Goal: Information Seeking & Learning: Learn about a topic

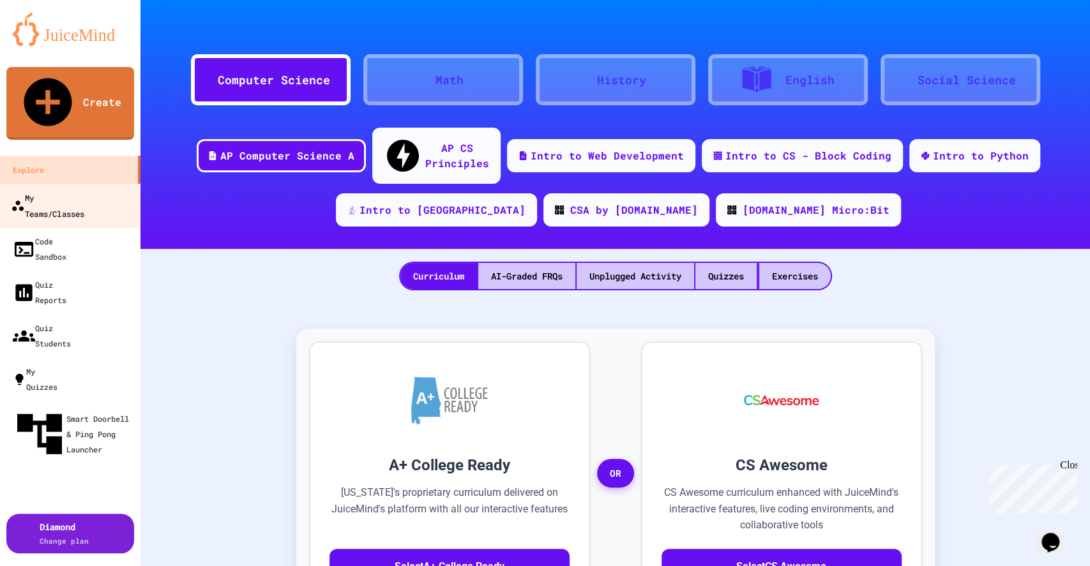
click at [73, 190] on div "My Teams/Classes" at bounding box center [47, 205] width 73 height 31
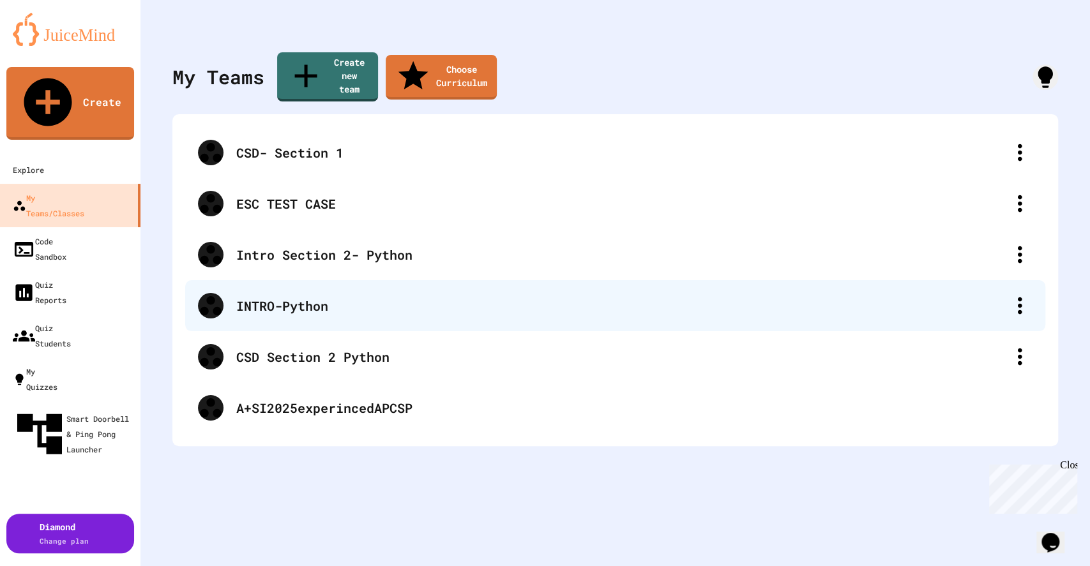
click at [312, 296] on div "INTRO-Python" at bounding box center [621, 305] width 770 height 19
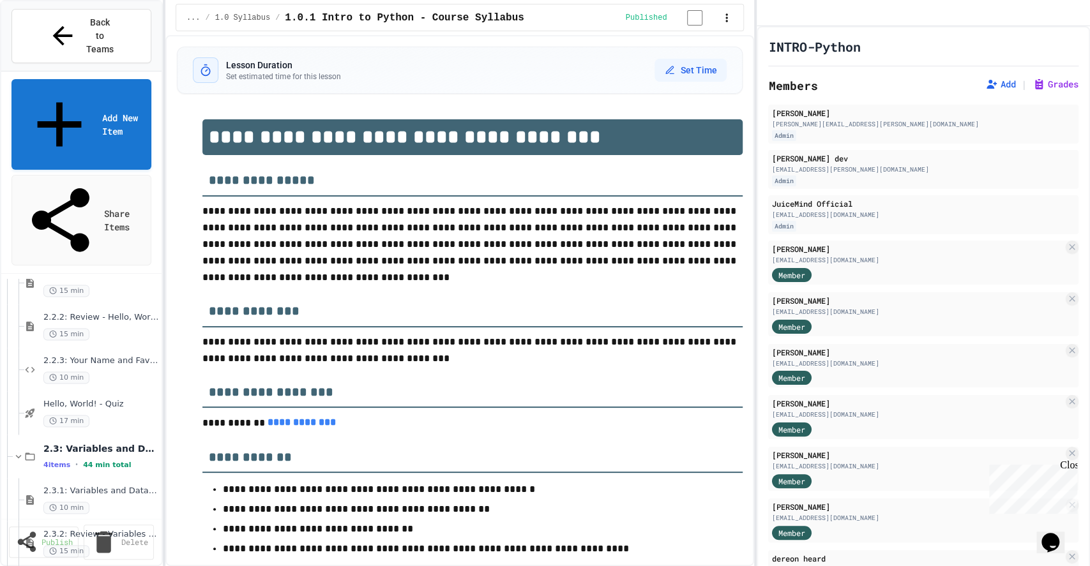
scroll to position [1312, 0]
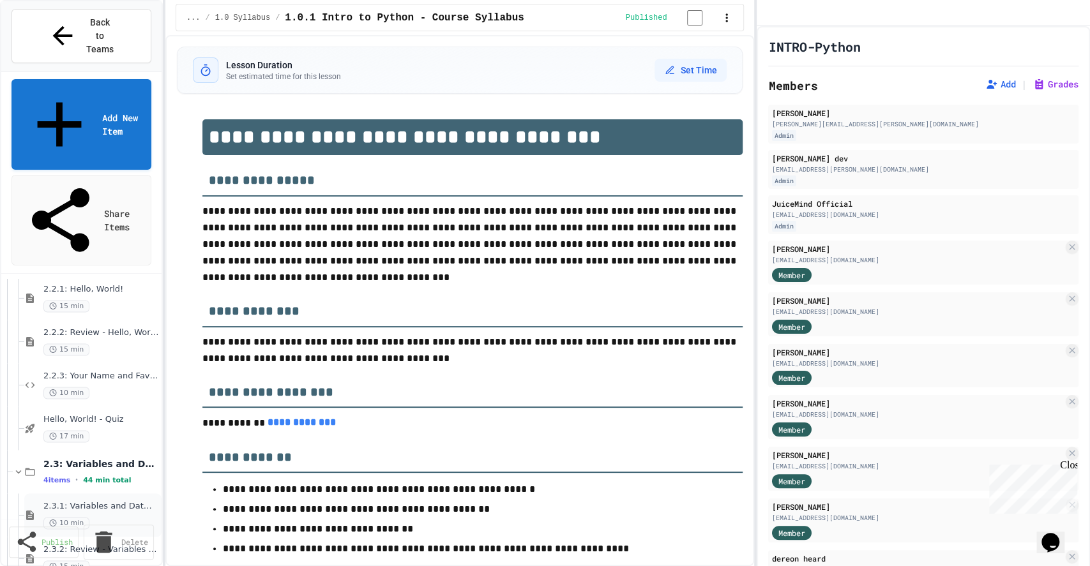
click at [87, 501] on span "2.3.1: Variables and Data Types" at bounding box center [98, 506] width 110 height 11
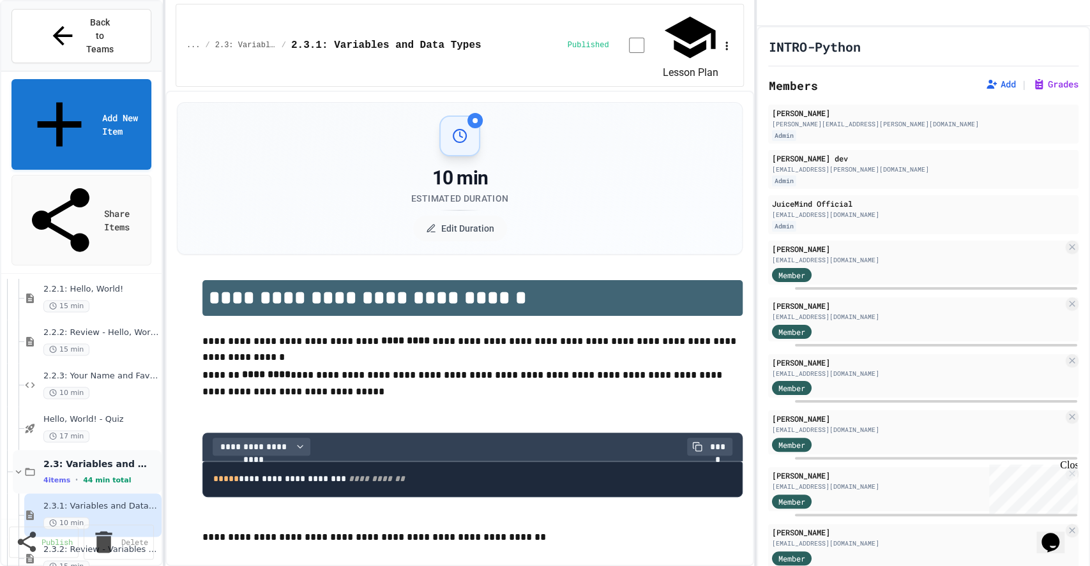
click at [124, 476] on span "44 min total" at bounding box center [107, 480] width 48 height 8
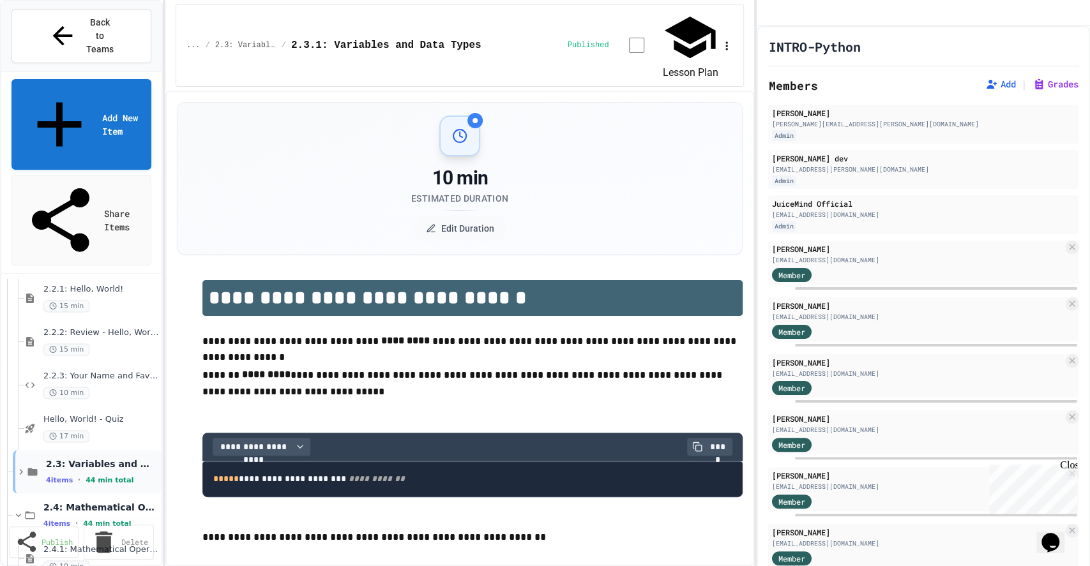
click at [20, 466] on icon at bounding box center [20, 471] width 11 height 11
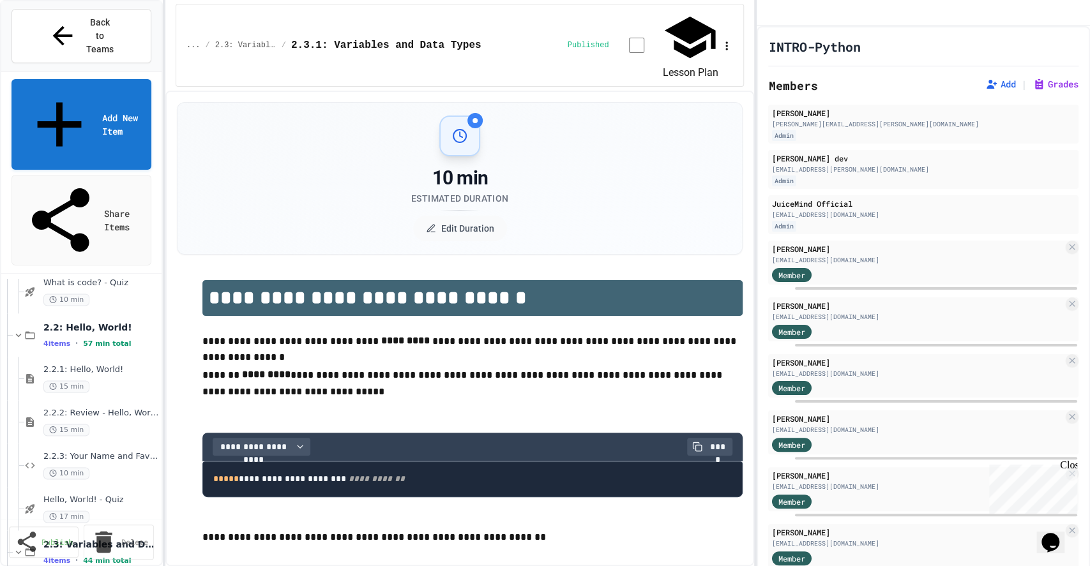
scroll to position [1197, 0]
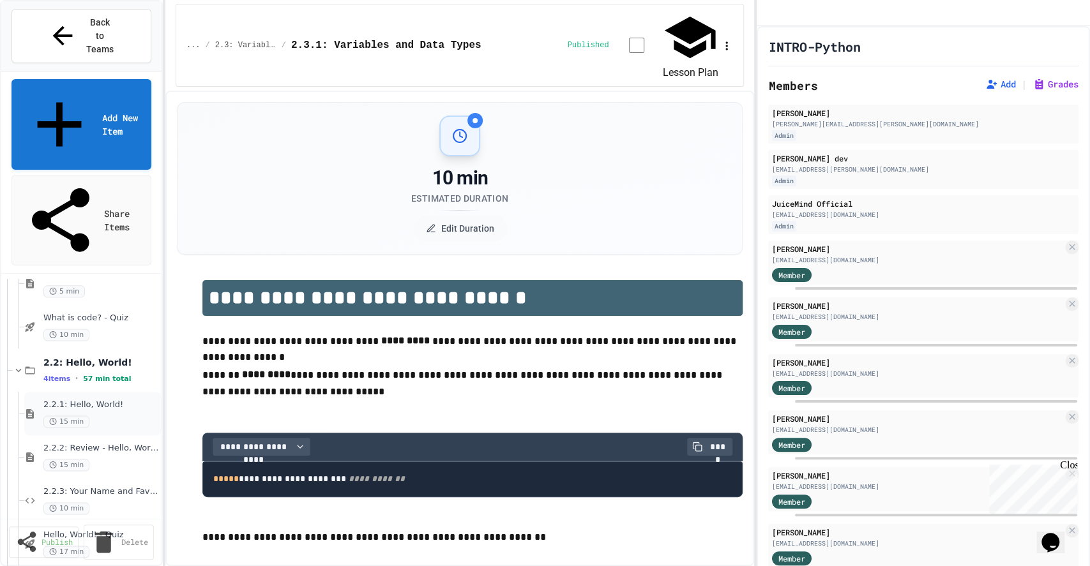
click at [107, 416] on div "15 min" at bounding box center [98, 422] width 110 height 12
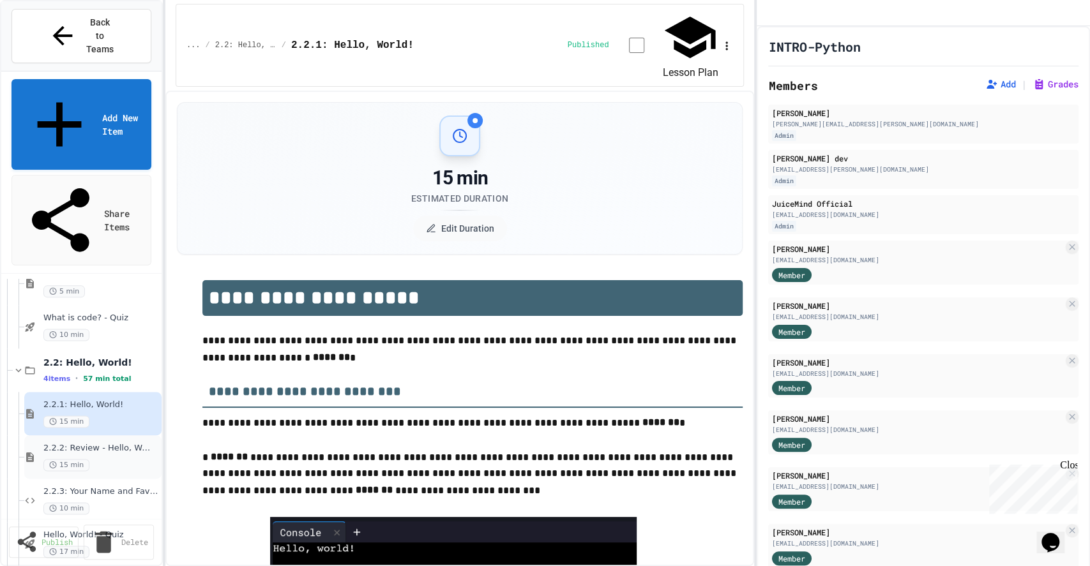
click at [89, 443] on div "2.2.2: Review - Hello, World! 15 min" at bounding box center [98, 457] width 110 height 28
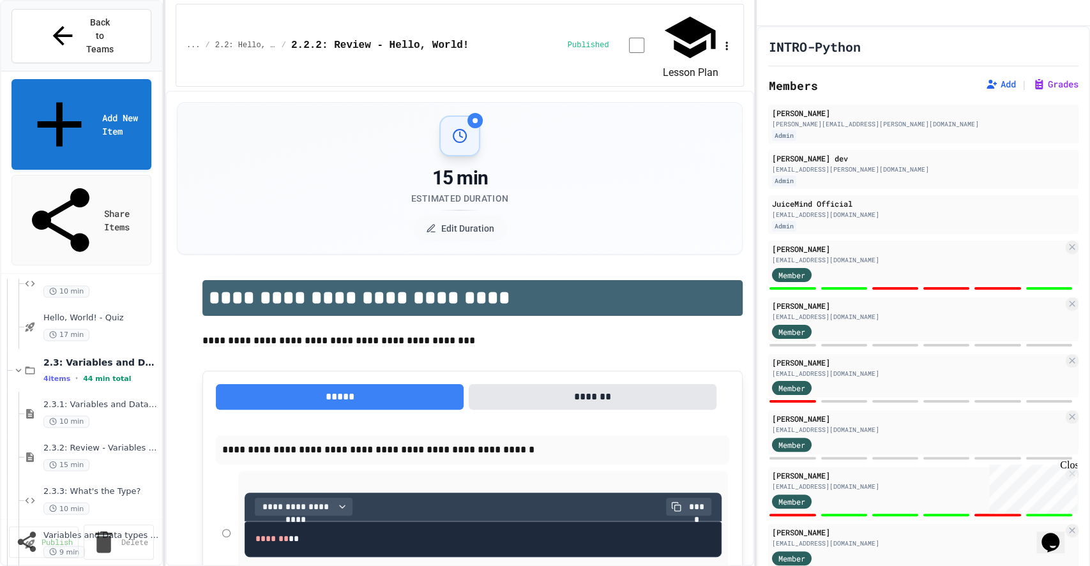
scroll to position [1429, 0]
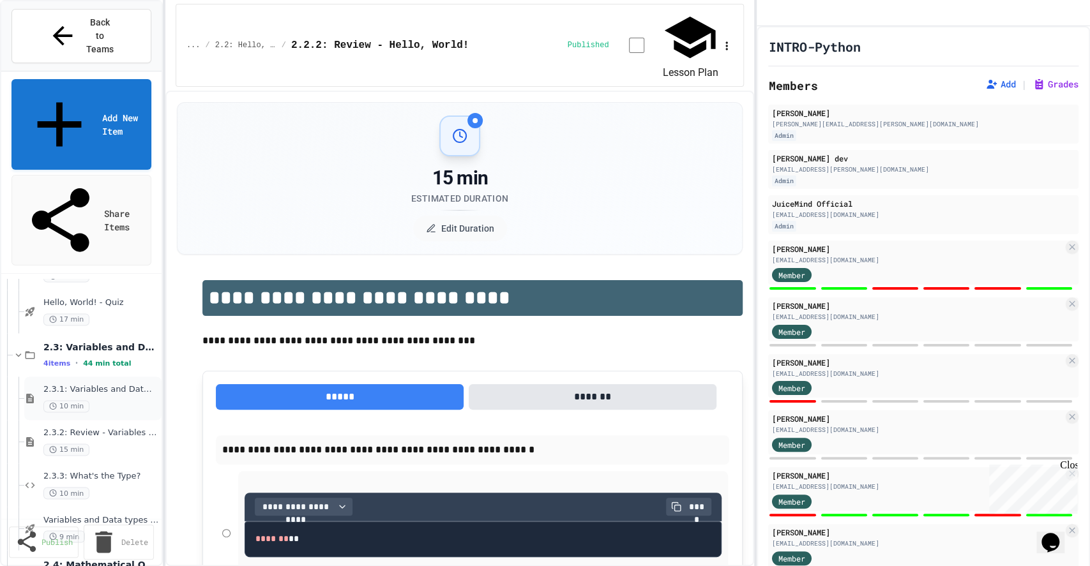
click at [105, 384] on div "2.3.1: Variables and Data Types 10 min" at bounding box center [98, 398] width 110 height 28
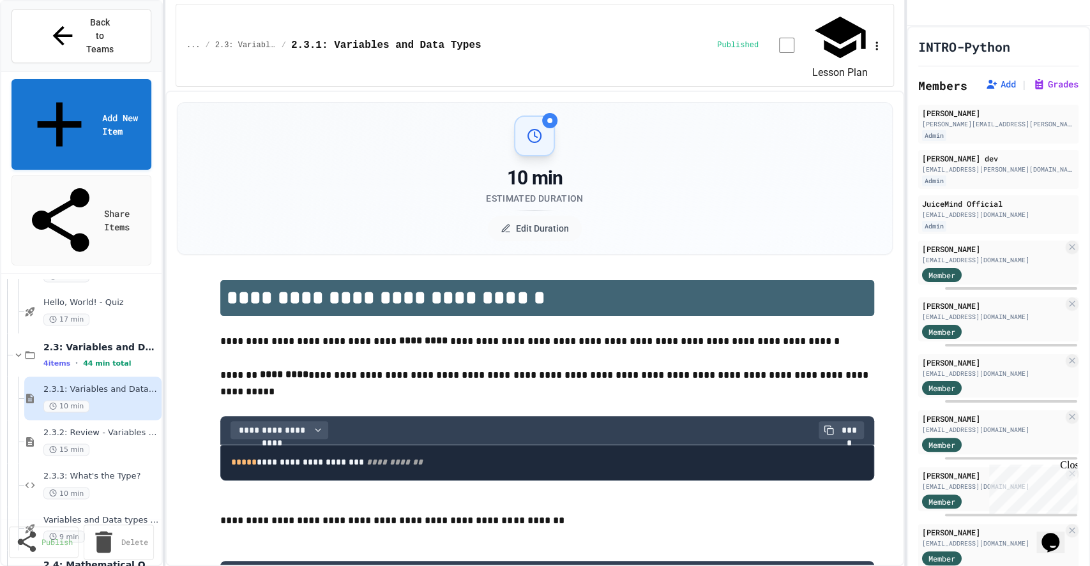
click at [906, 123] on div "**********" at bounding box center [545, 283] width 1090 height 566
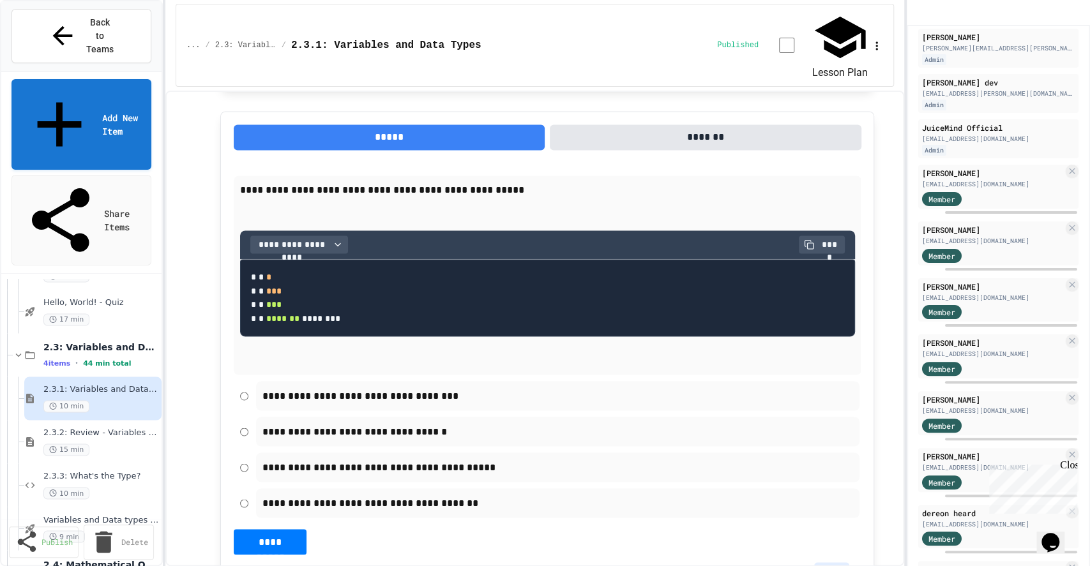
scroll to position [1415, 0]
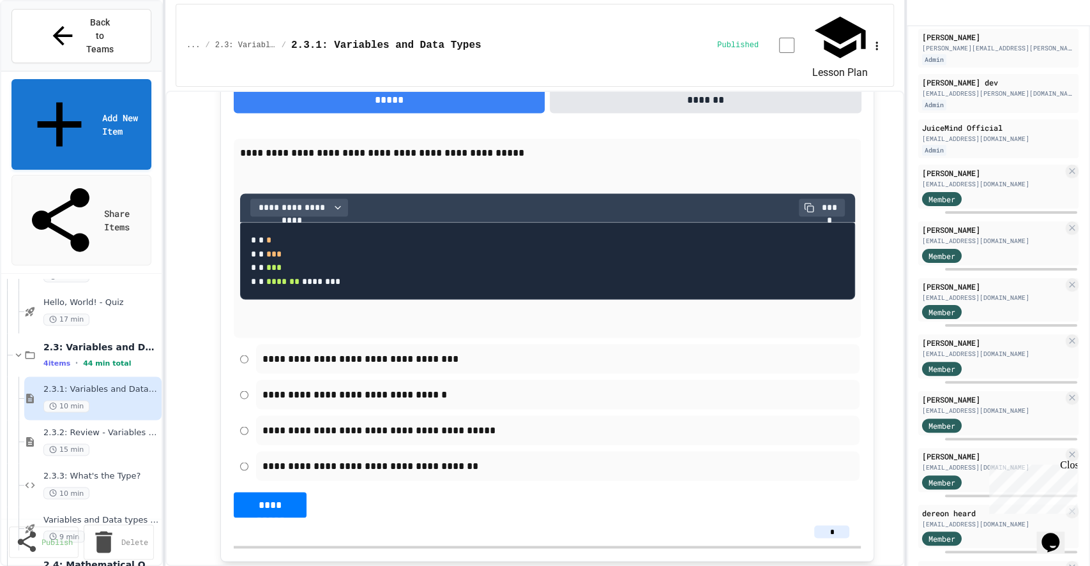
click at [467, 87] on button "*****" at bounding box center [389, 100] width 311 height 26
click at [391, 87] on button "*****" at bounding box center [389, 100] width 311 height 26
click at [825, 525] on input "*" at bounding box center [831, 531] width 35 height 13
click at [672, 87] on button "*******" at bounding box center [705, 100] width 311 height 26
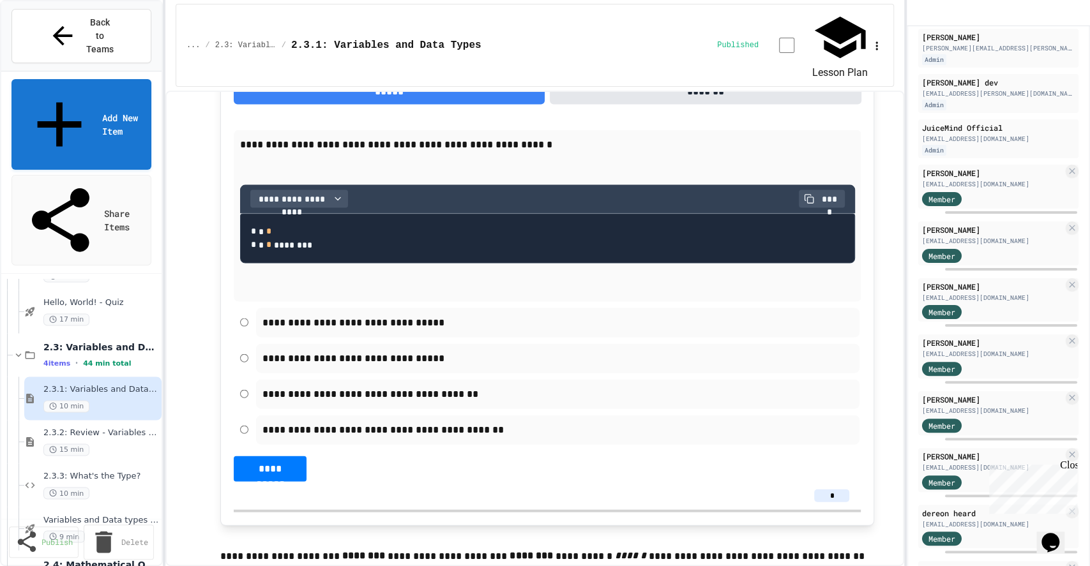
scroll to position [1808, 0]
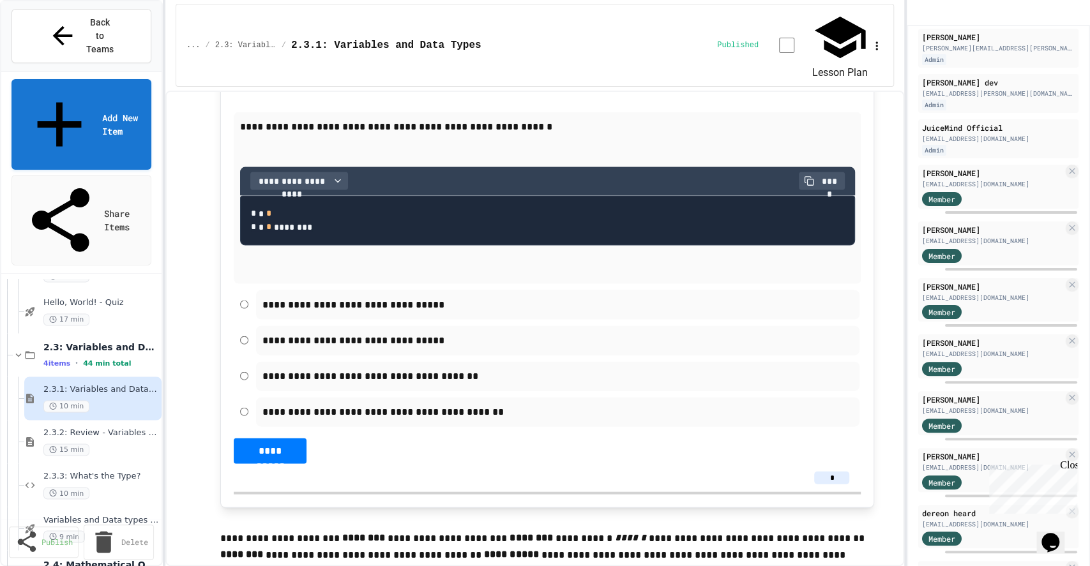
click at [830, 472] on input "*" at bounding box center [831, 478] width 35 height 13
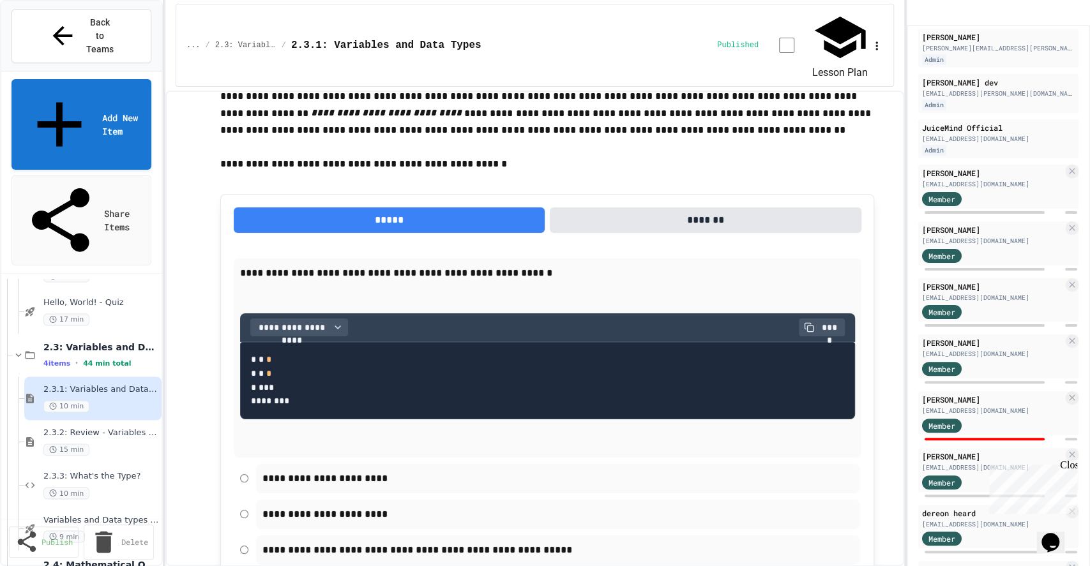
scroll to position [3056, 0]
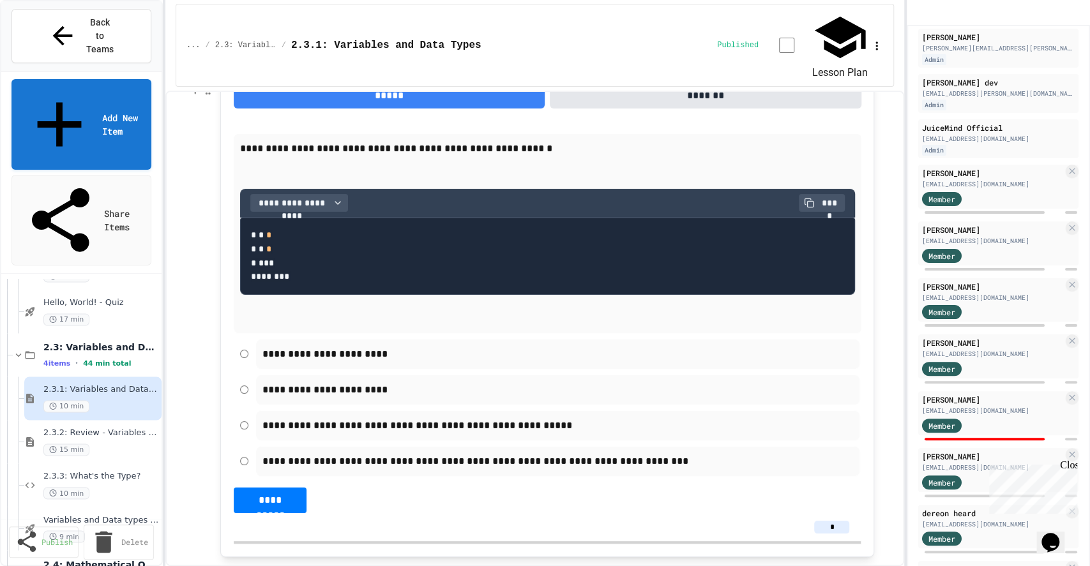
type input "**"
click at [831, 521] on input "*" at bounding box center [831, 527] width 35 height 13
click at [831, 521] on input "**" at bounding box center [831, 527] width 35 height 13
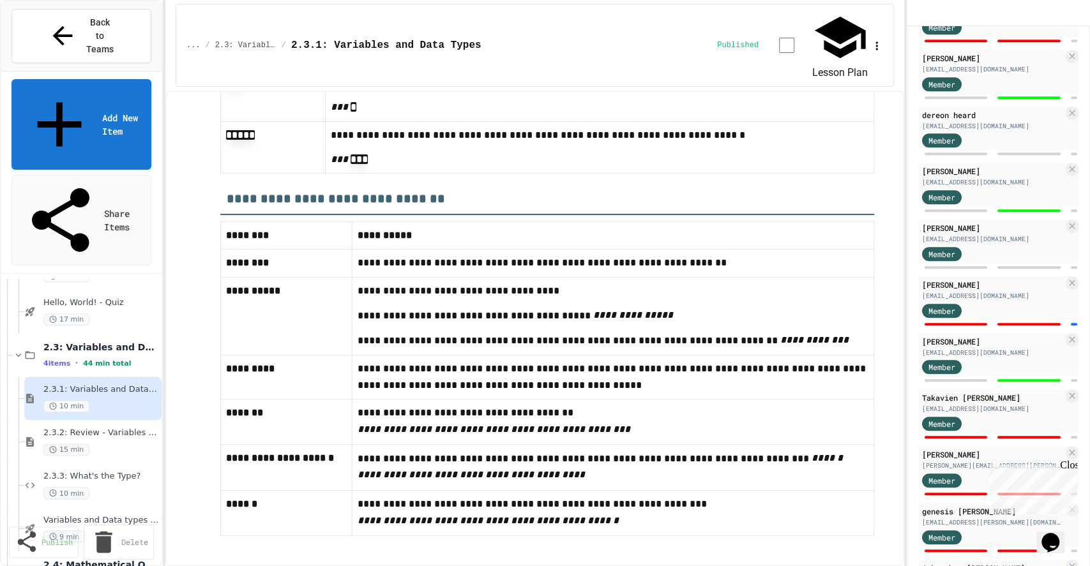
scroll to position [594, 0]
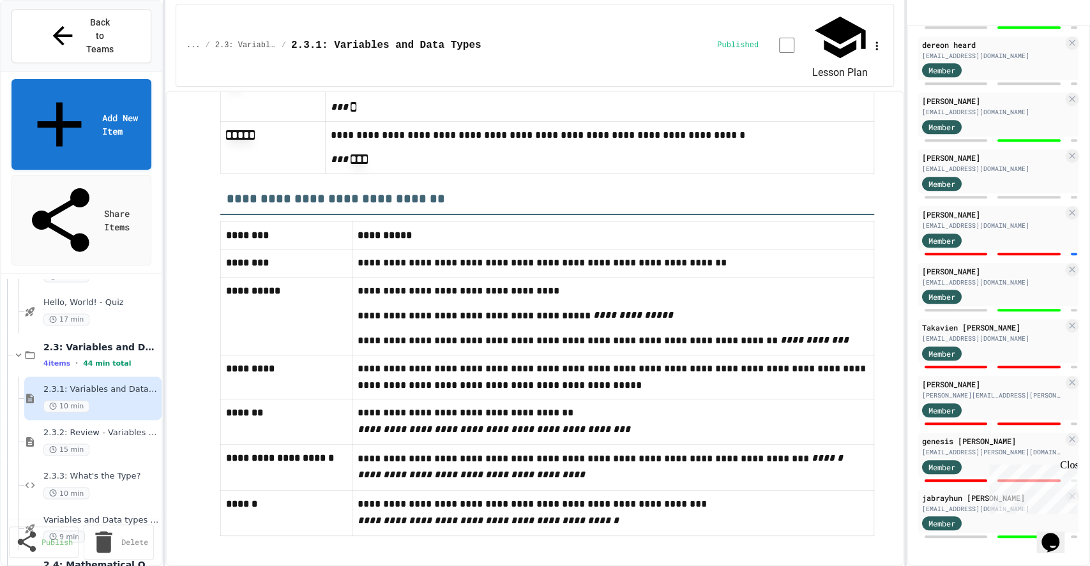
click at [907, 519] on div "**********" at bounding box center [545, 283] width 1090 height 566
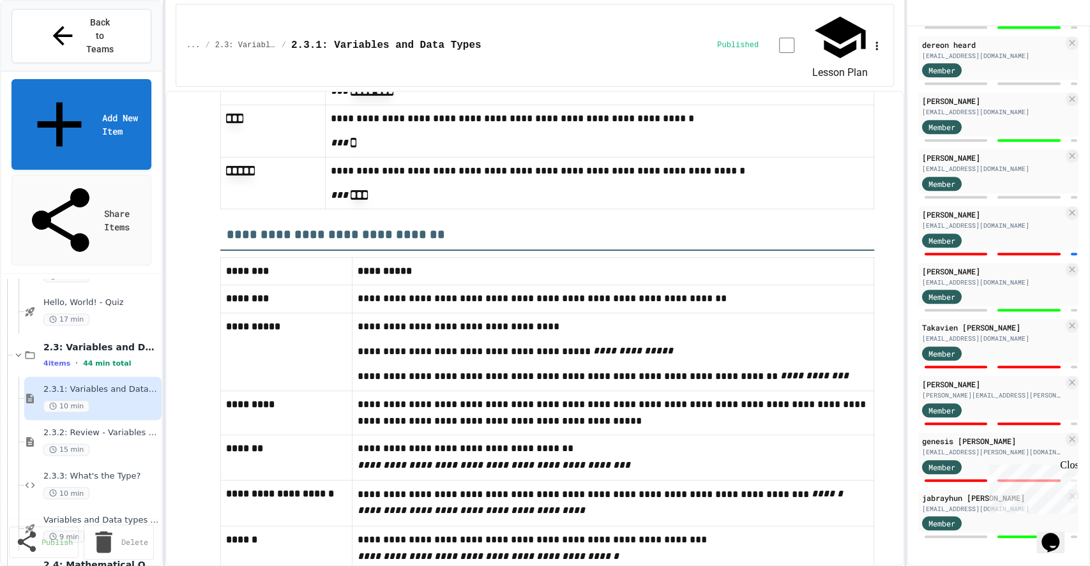
scroll to position [7252, 0]
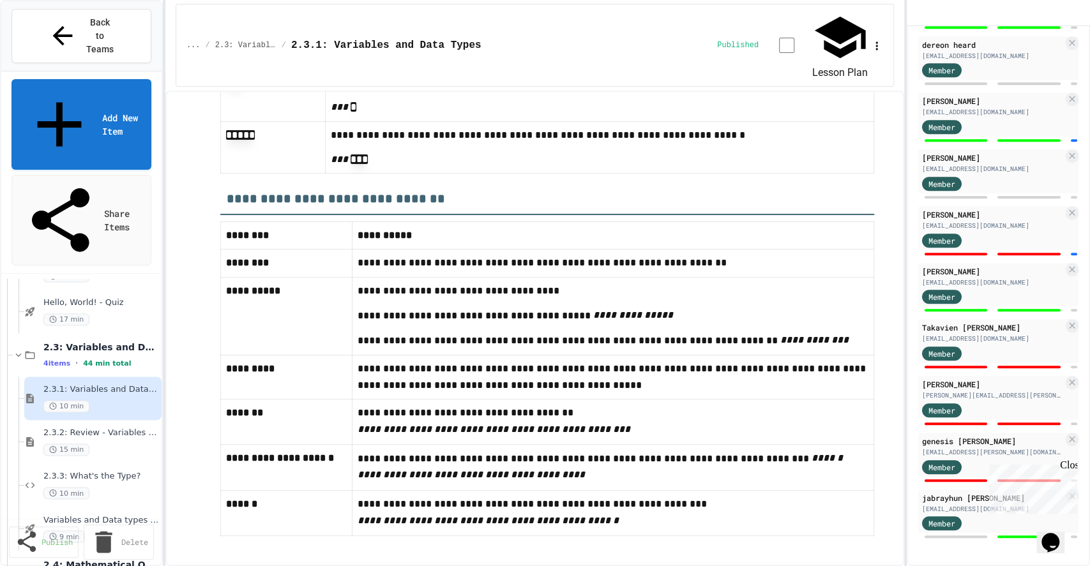
type input "**"
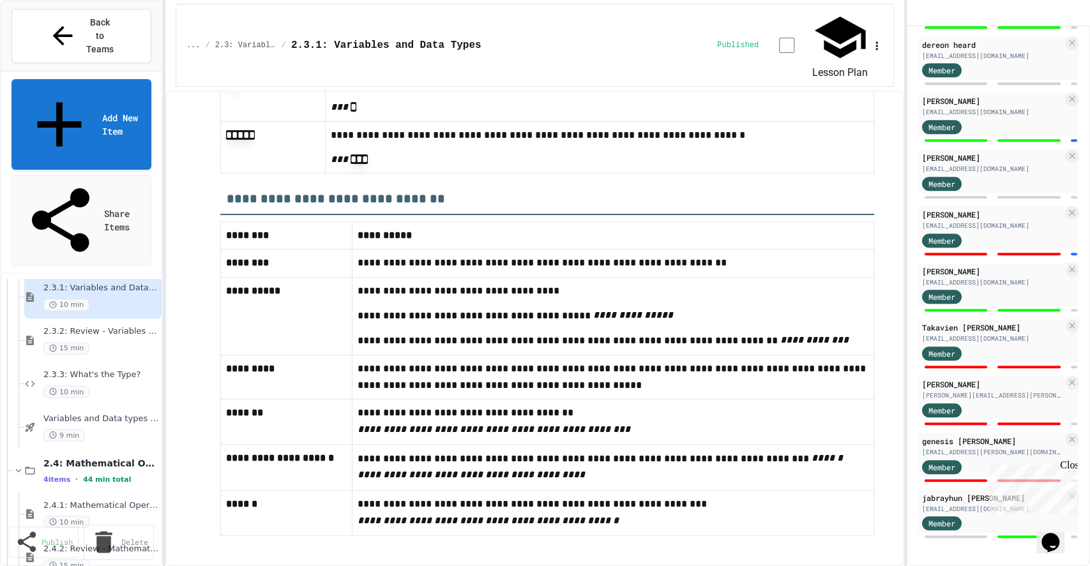
scroll to position [1472, 0]
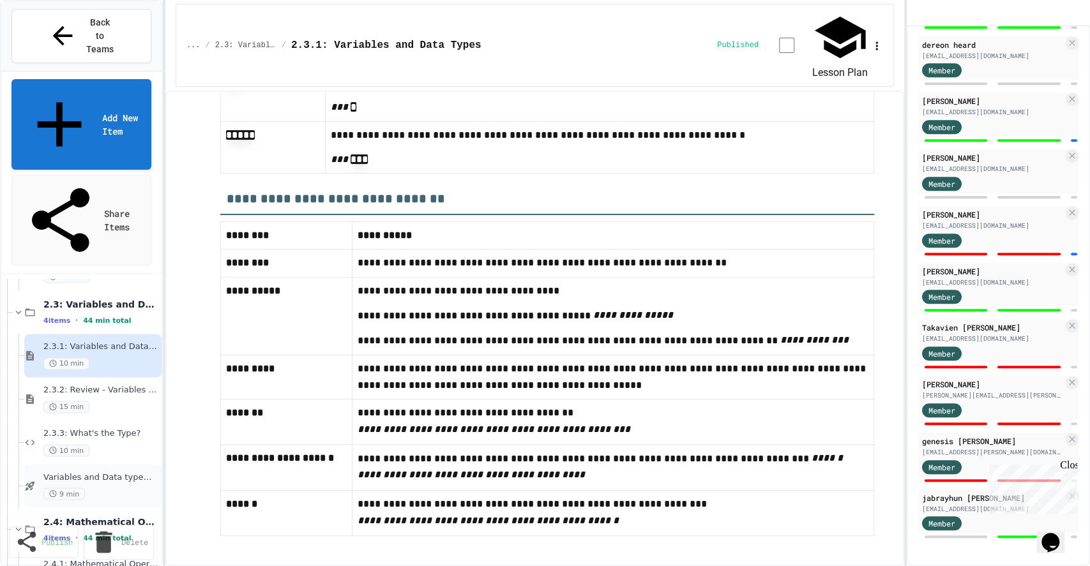
click at [61, 488] on span "9 min" at bounding box center [63, 494] width 41 height 12
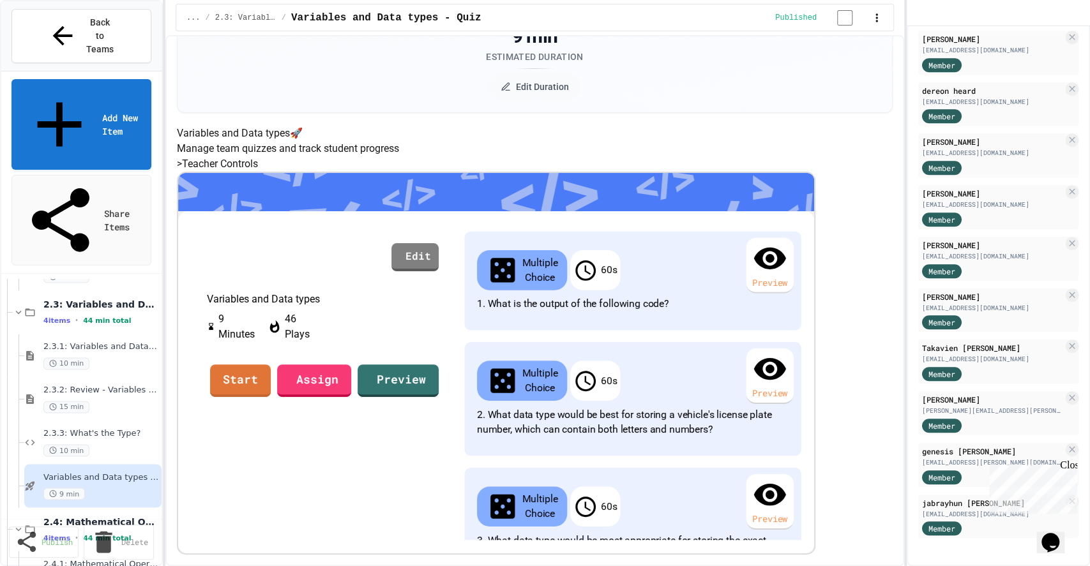
scroll to position [238, 0]
click at [350, 366] on link "Assign" at bounding box center [314, 379] width 73 height 34
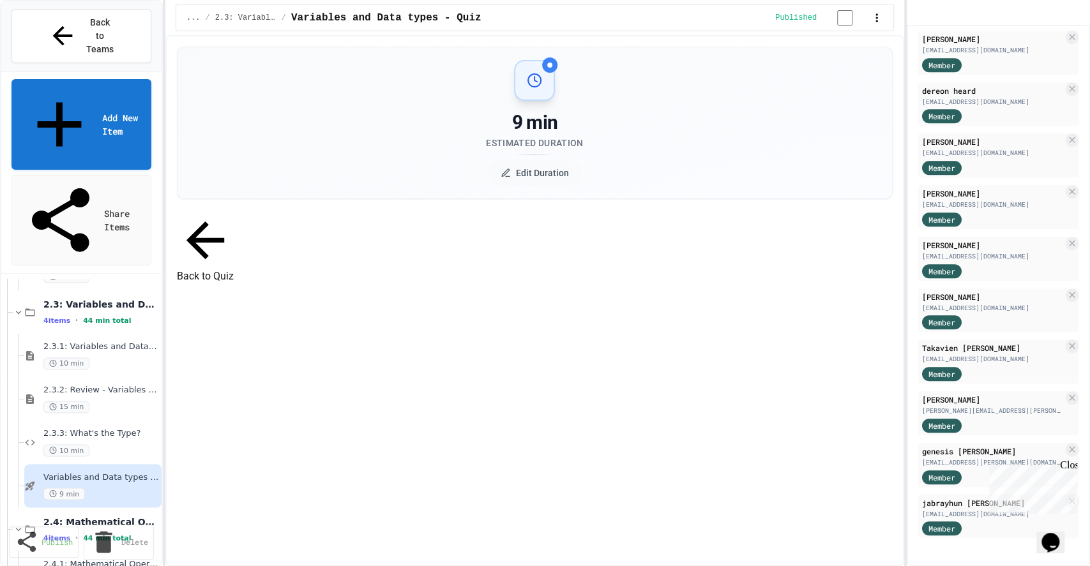
scroll to position [176, 0]
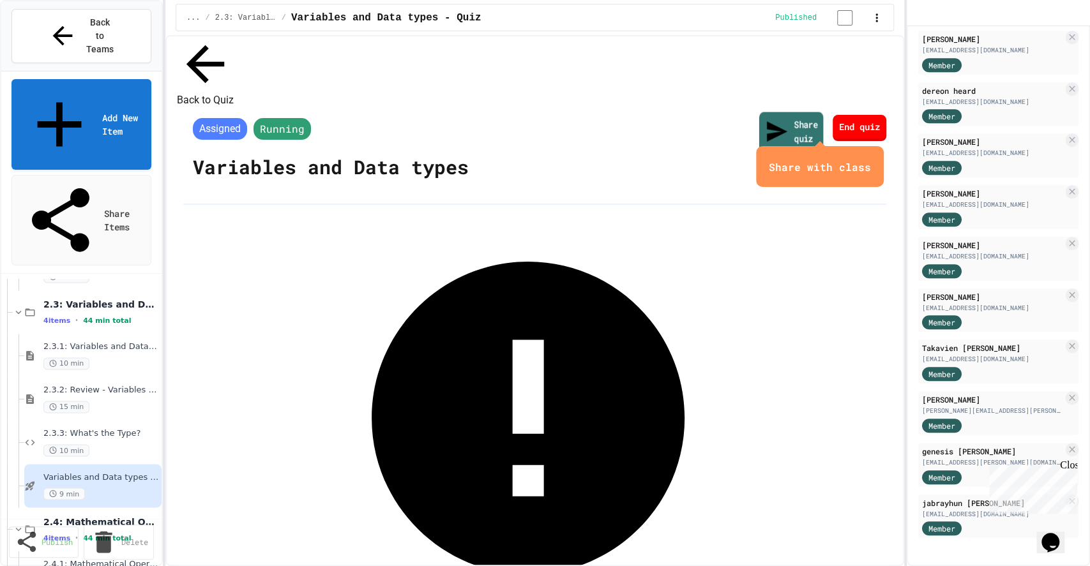
click at [759, 134] on link "Share quiz" at bounding box center [791, 132] width 64 height 41
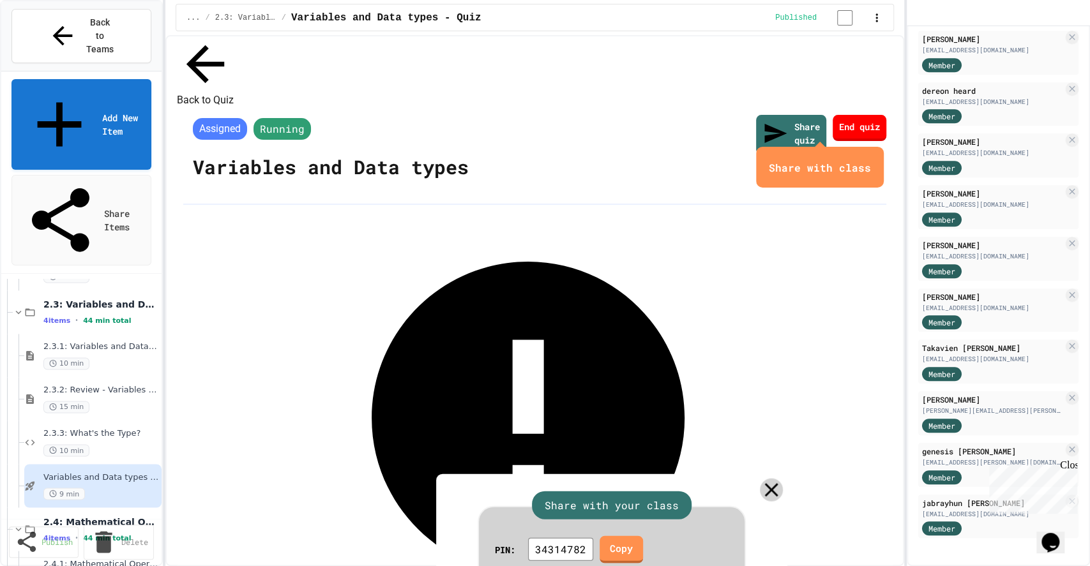
click at [761, 479] on icon at bounding box center [771, 490] width 23 height 23
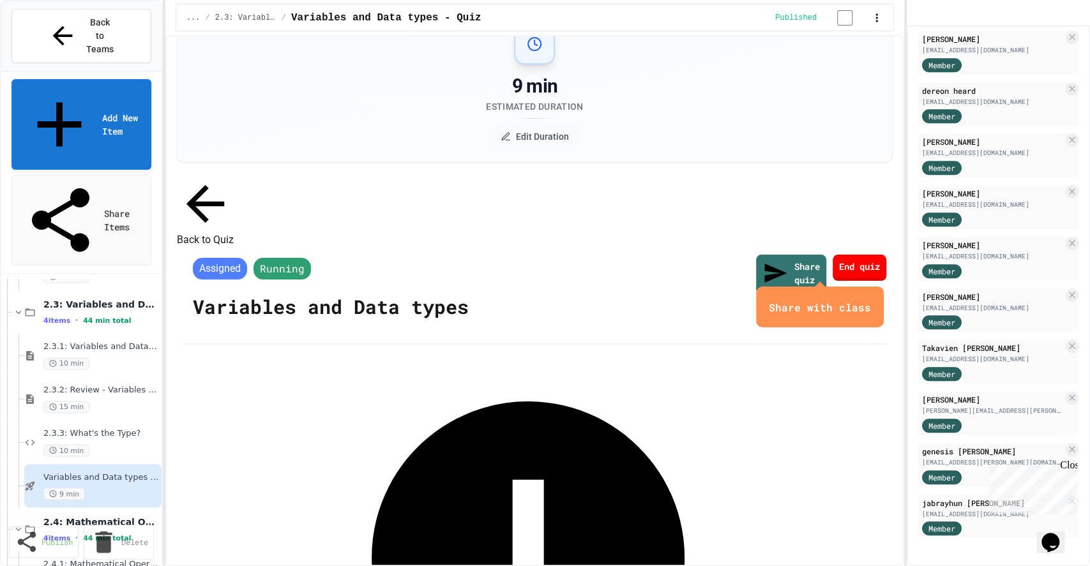
scroll to position [34, 0]
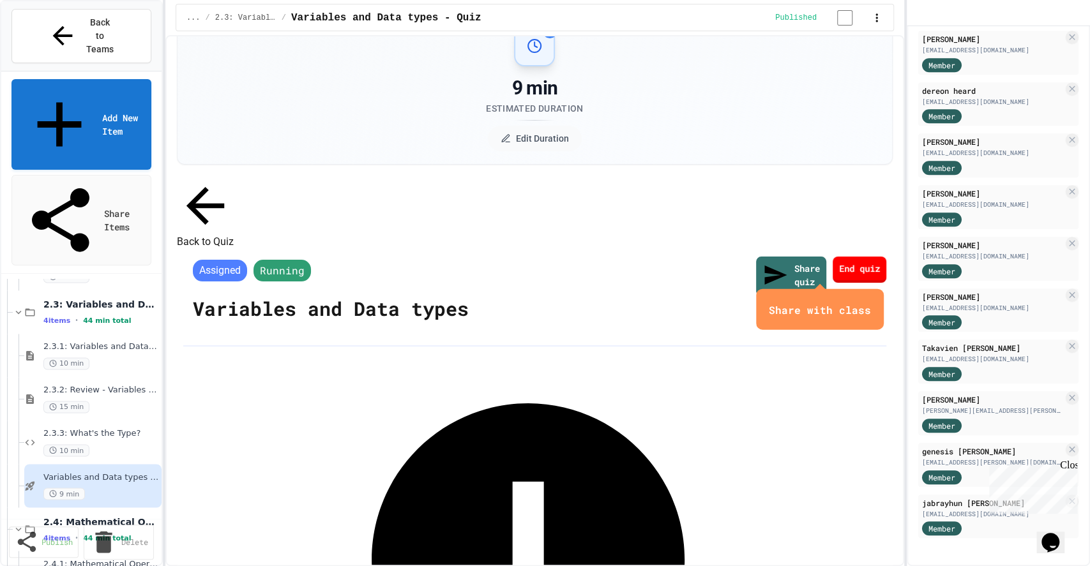
click at [871, 310] on icon "close" at bounding box center [871, 310] width 0 height 0
click at [234, 208] on button "Back to Quiz" at bounding box center [205, 213] width 57 height 73
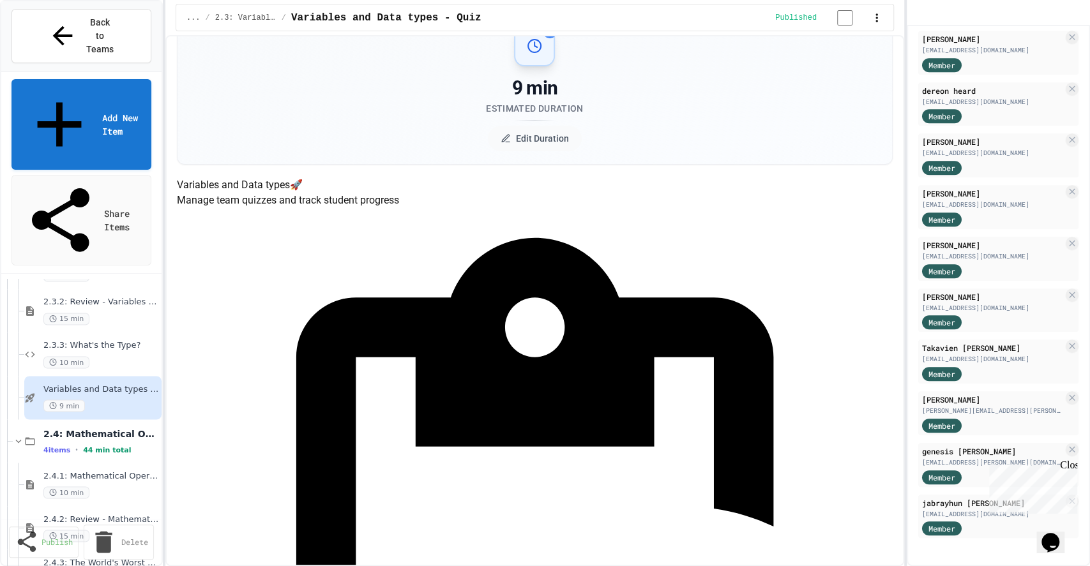
scroll to position [1591, 0]
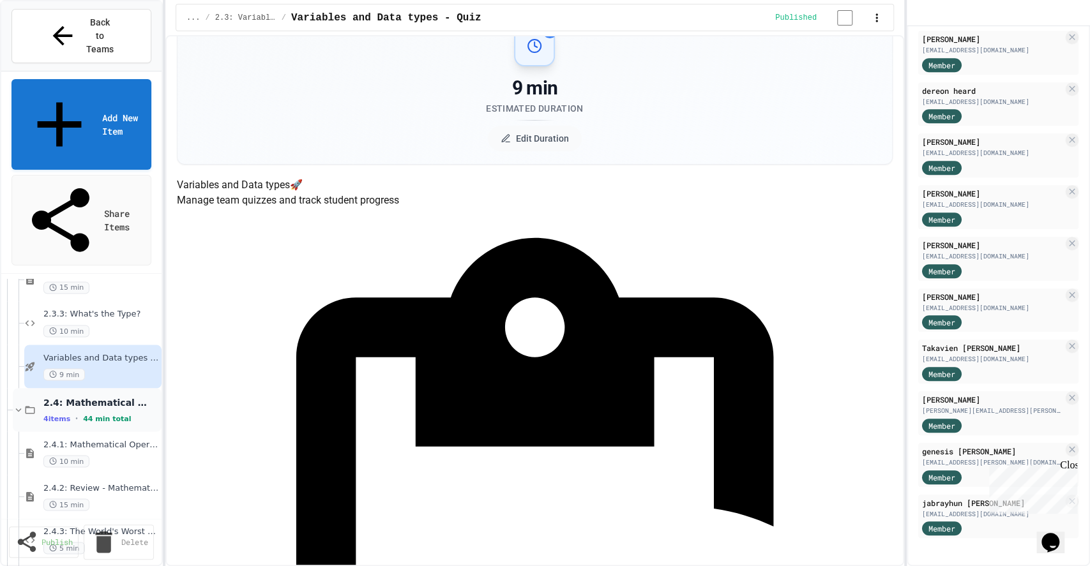
click at [15, 404] on icon at bounding box center [18, 409] width 11 height 11
click at [94, 566] on span "Mathematical Operators - Quiz" at bounding box center [98, 574] width 110 height 11
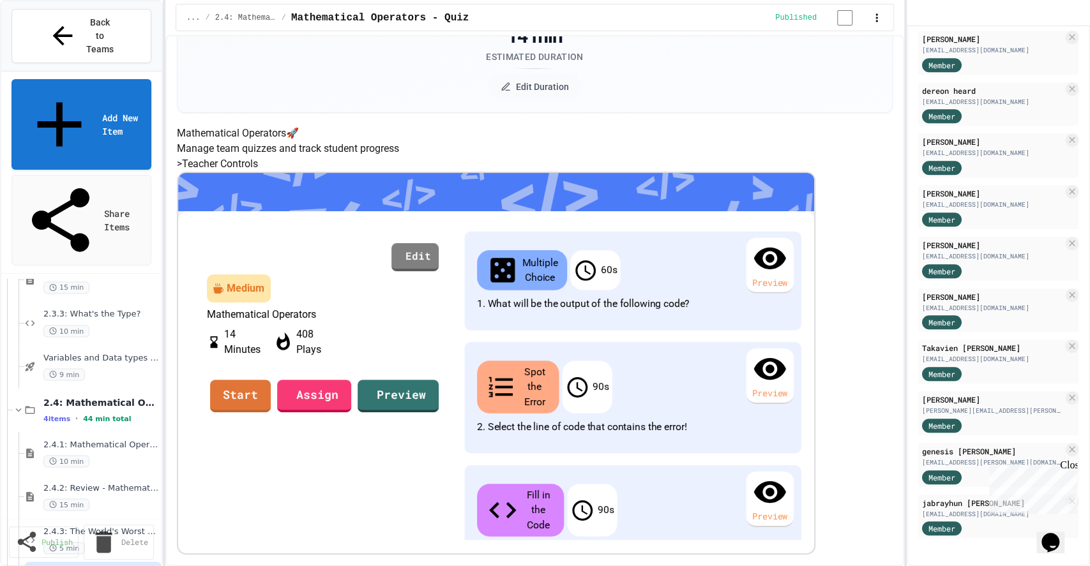
scroll to position [199, 0]
click at [350, 412] on link "Assign" at bounding box center [314, 394] width 73 height 34
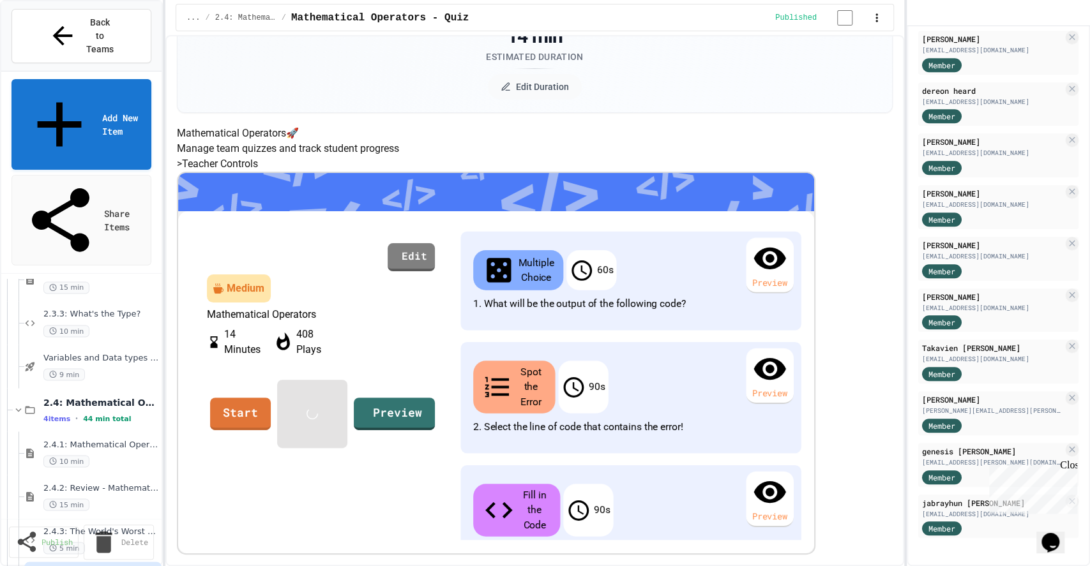
scroll to position [137, 0]
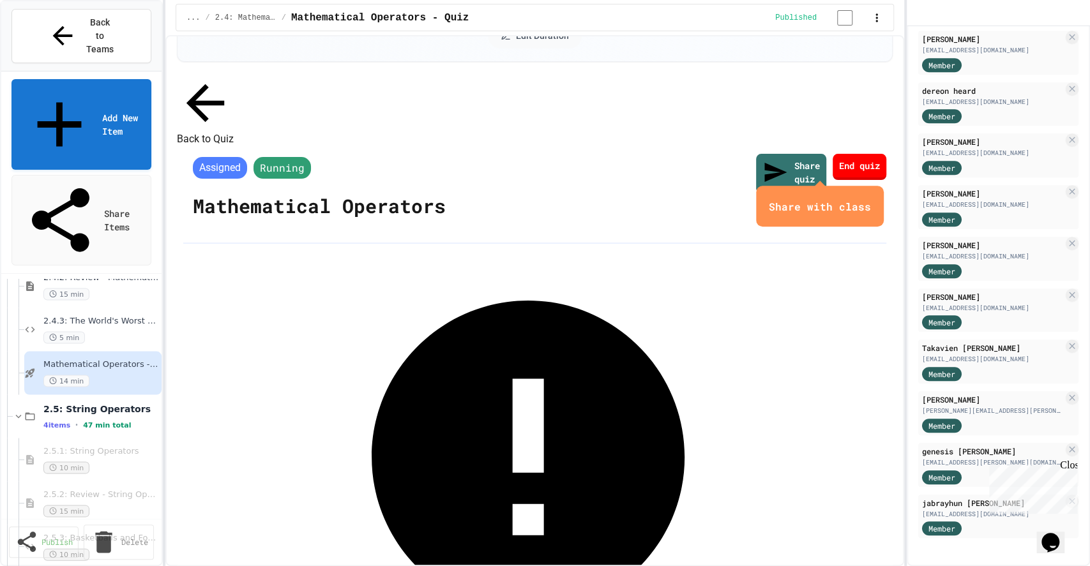
scroll to position [1827, 0]
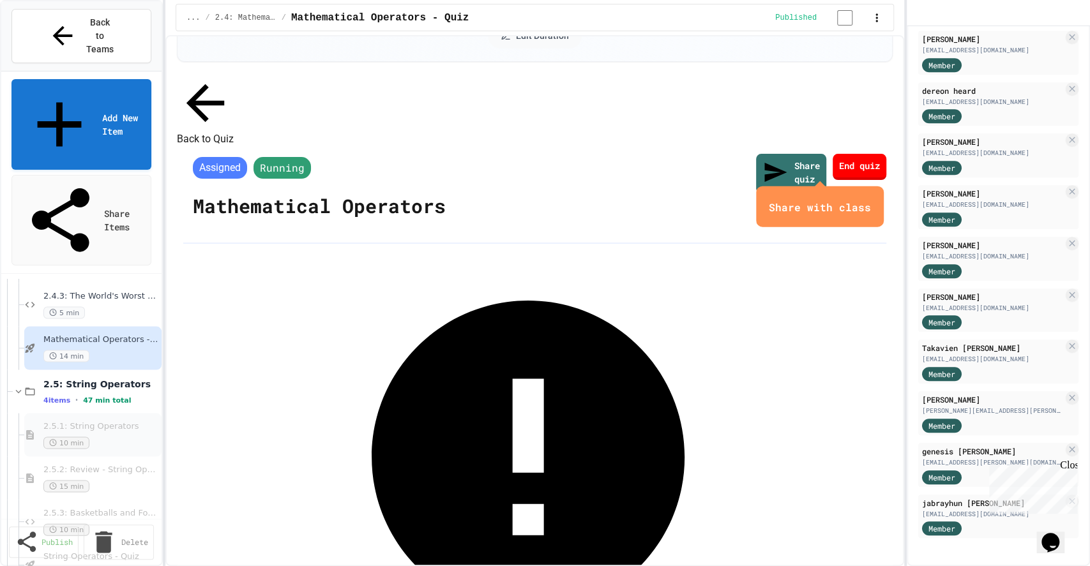
click at [76, 421] on span "2.5.1: String Operators" at bounding box center [97, 426] width 108 height 11
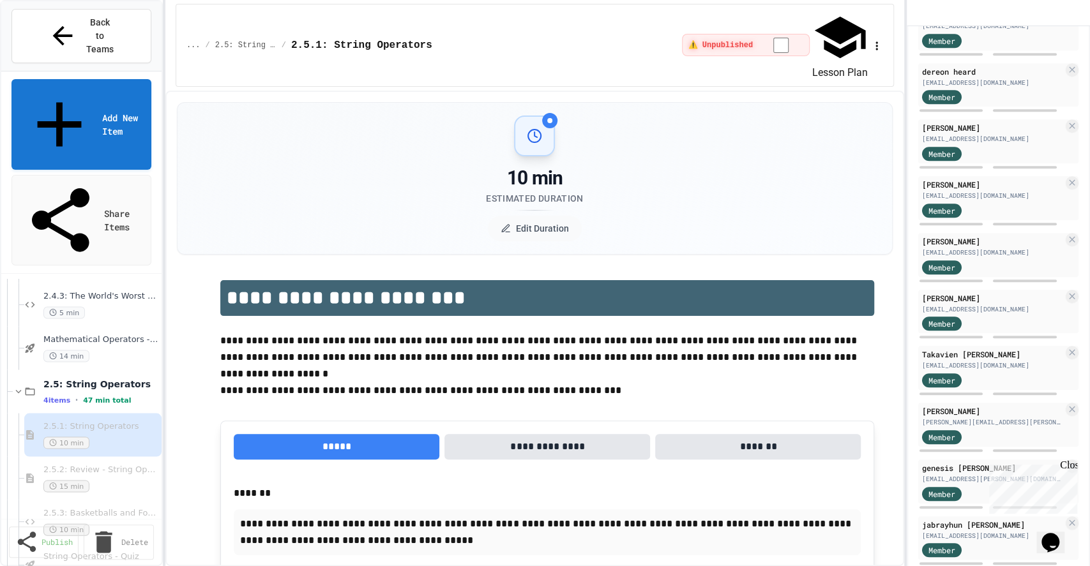
scroll to position [594, 0]
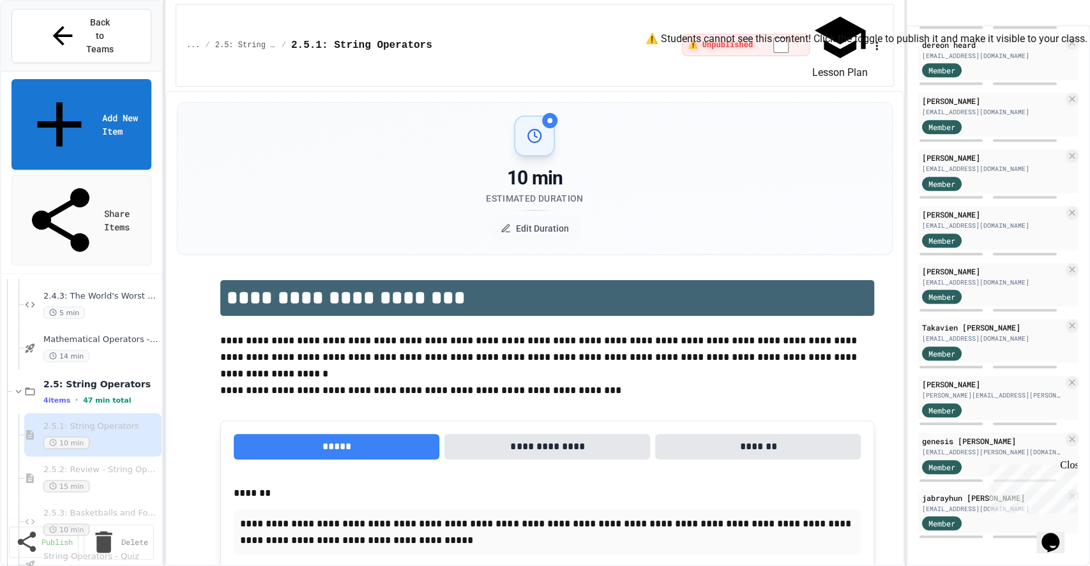
click at [726, 40] on span "⚠️ Unpublished" at bounding box center [720, 45] width 64 height 10
click at [93, 464] on div "2.5.2: Review - String Operators 15 min" at bounding box center [97, 478] width 108 height 28
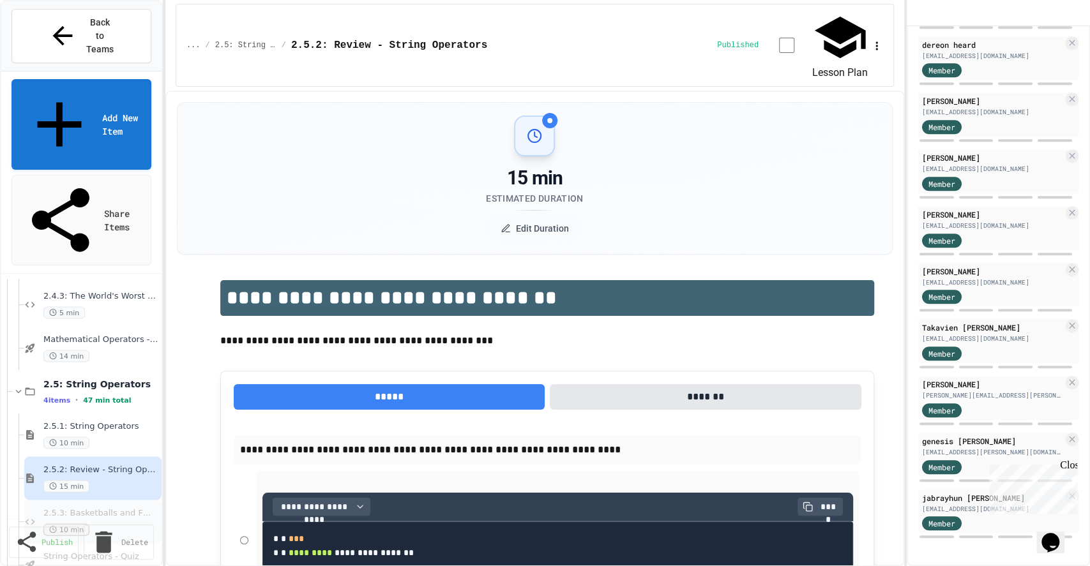
click at [63, 507] on span "2.5.3: Basketballs and Footballs" at bounding box center [97, 512] width 108 height 11
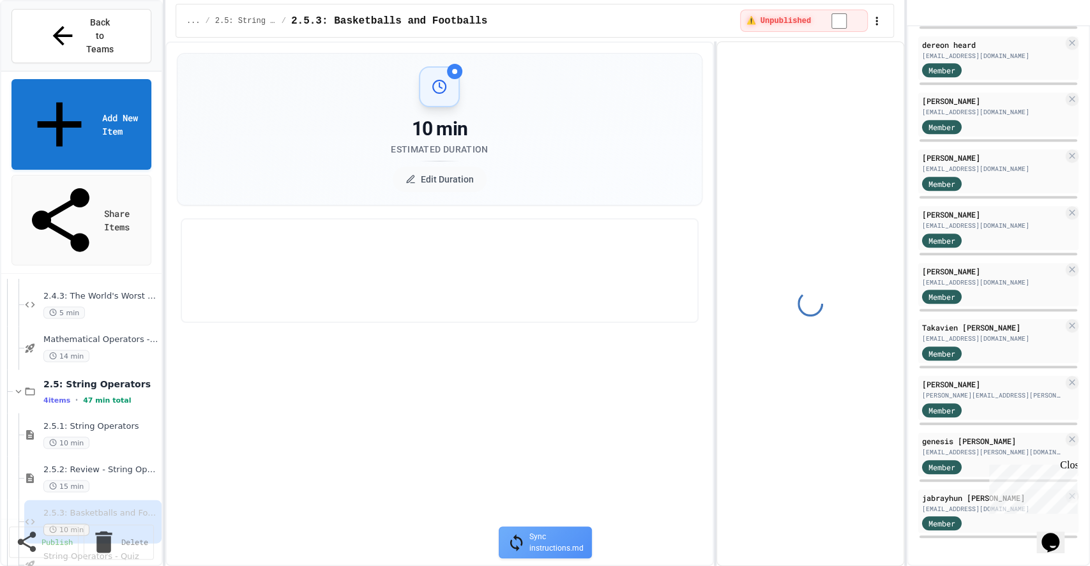
select select "*******"
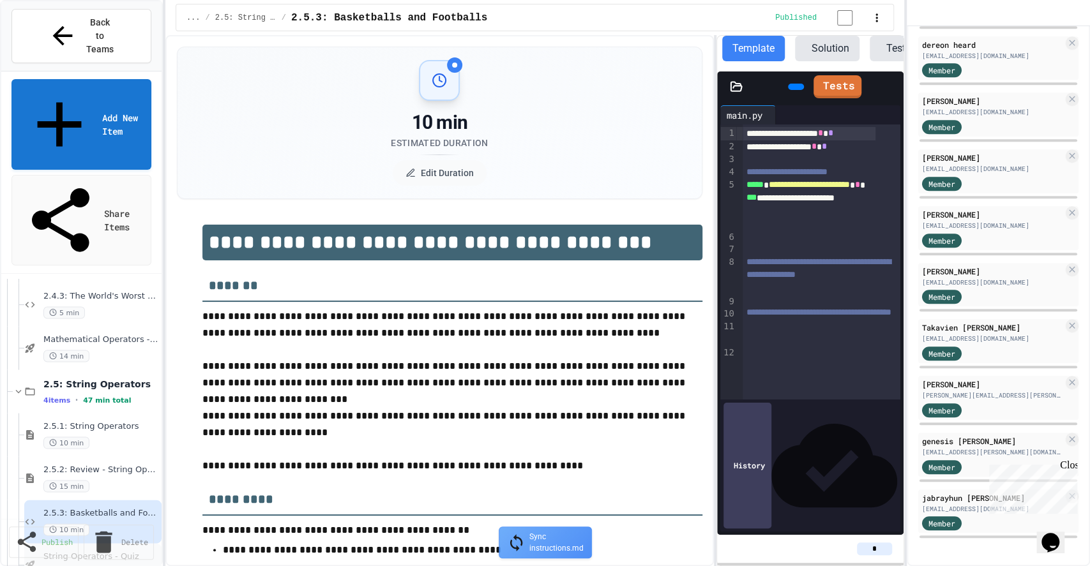
click at [70, 551] on span "String Operators - Quiz" at bounding box center [97, 556] width 108 height 11
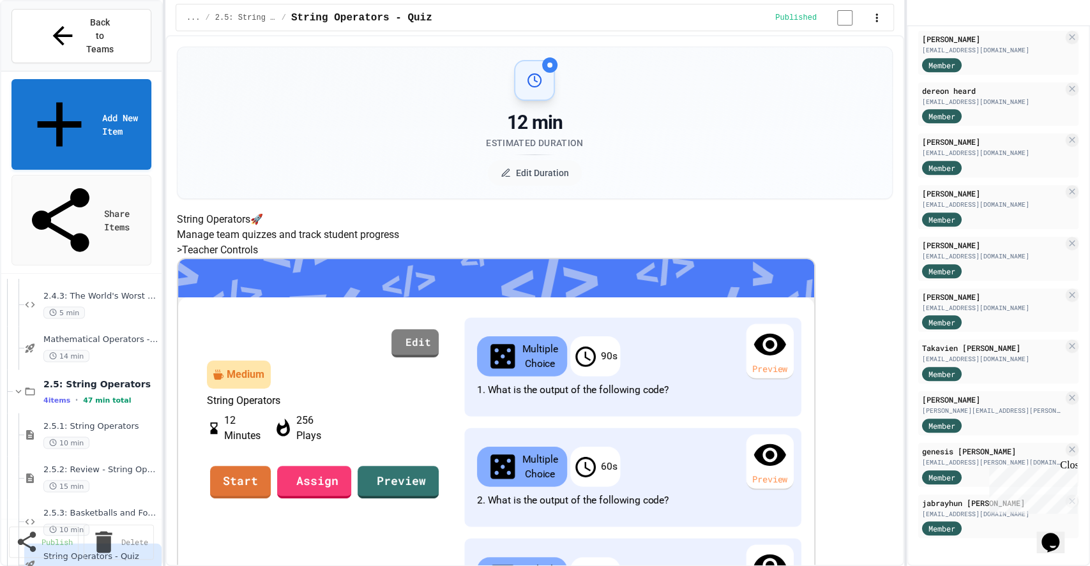
scroll to position [139, 0]
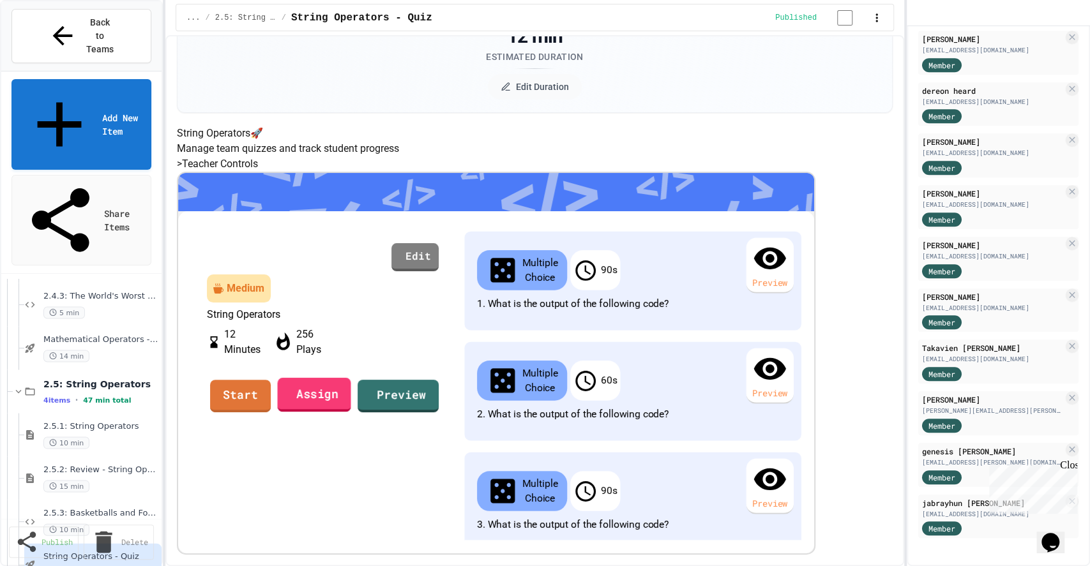
click at [350, 412] on link "Assign" at bounding box center [313, 395] width 73 height 34
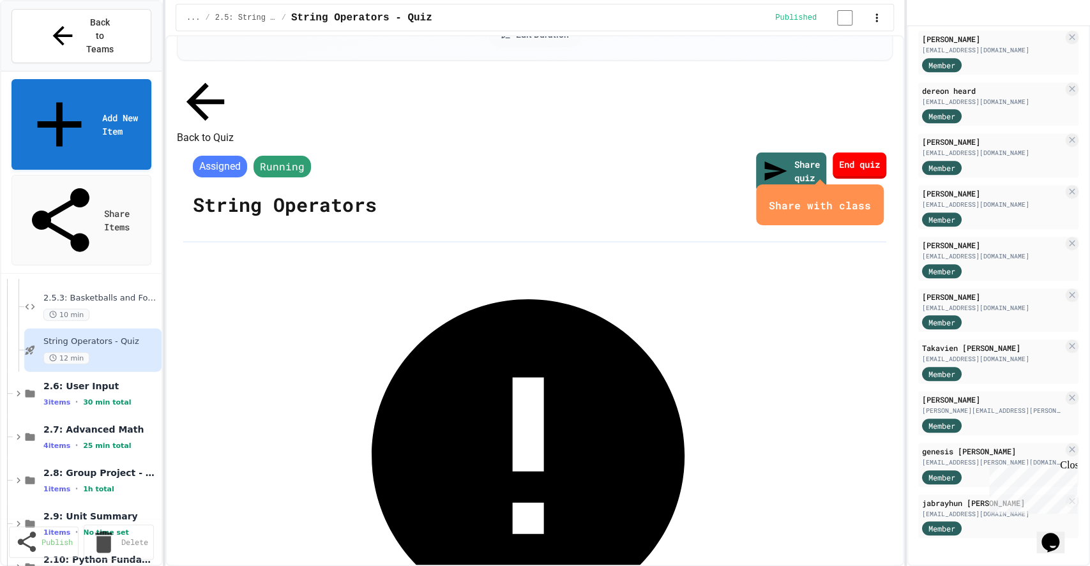
scroll to position [2037, 0]
